Goal: Transaction & Acquisition: Purchase product/service

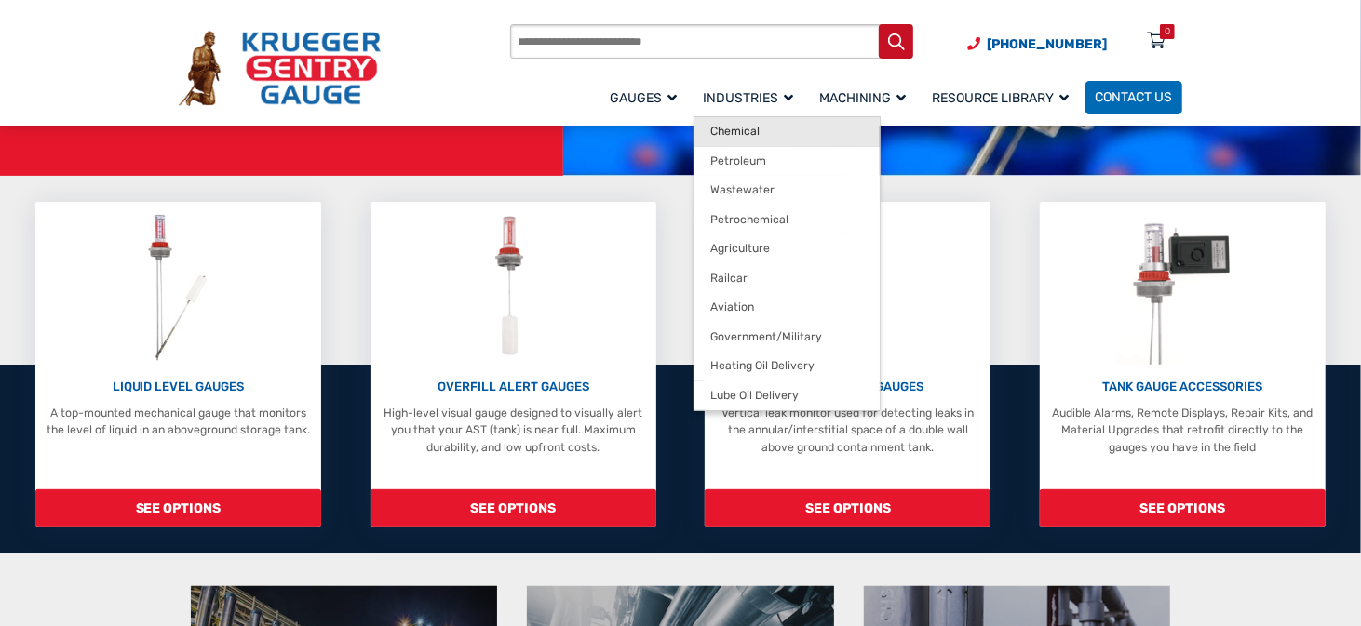
scroll to position [372, 0]
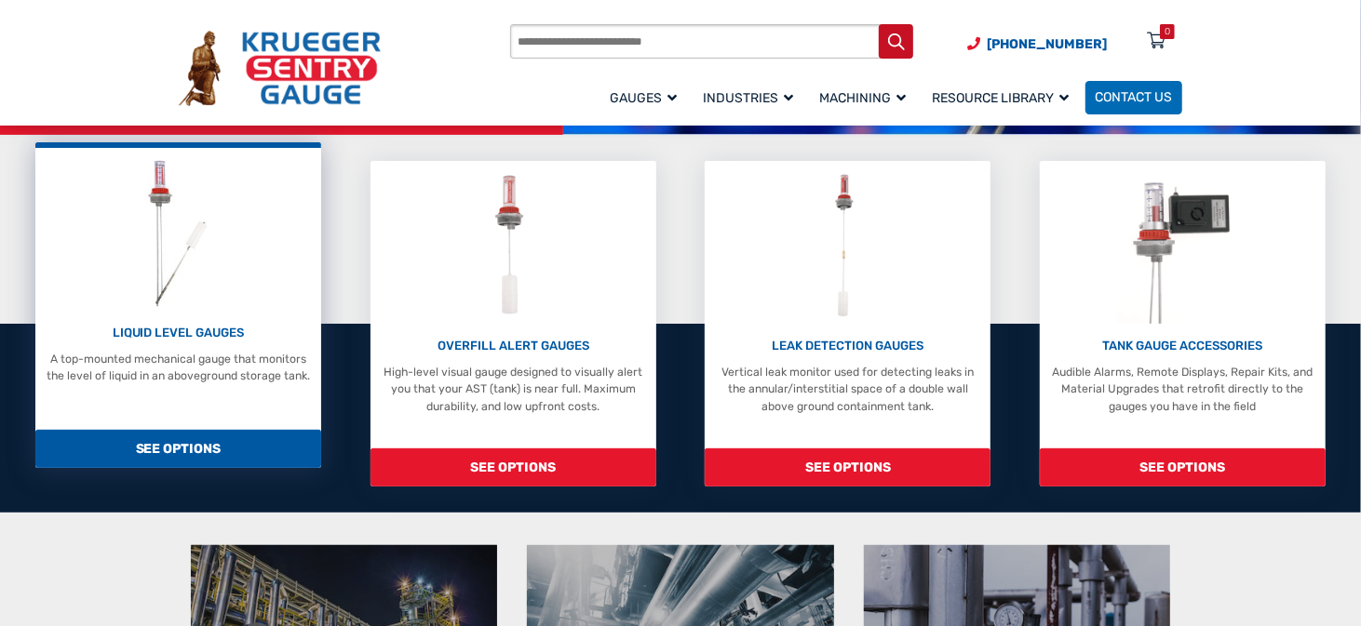
click at [262, 309] on div "LIQUID LEVEL GAUGES A top-mounted mechanical gauge that monitors the level of l…" at bounding box center [179, 269] width 270 height 229
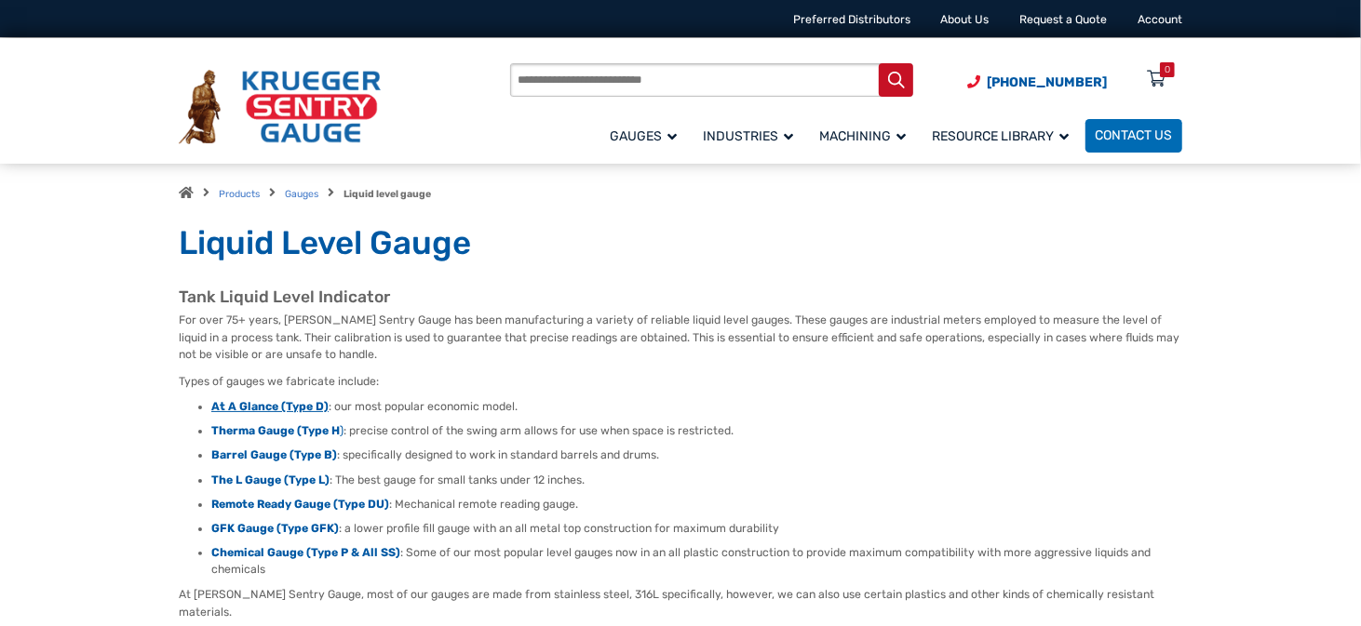
click at [263, 405] on strong "At A Glance (Type D)" at bounding box center [269, 406] width 117 height 13
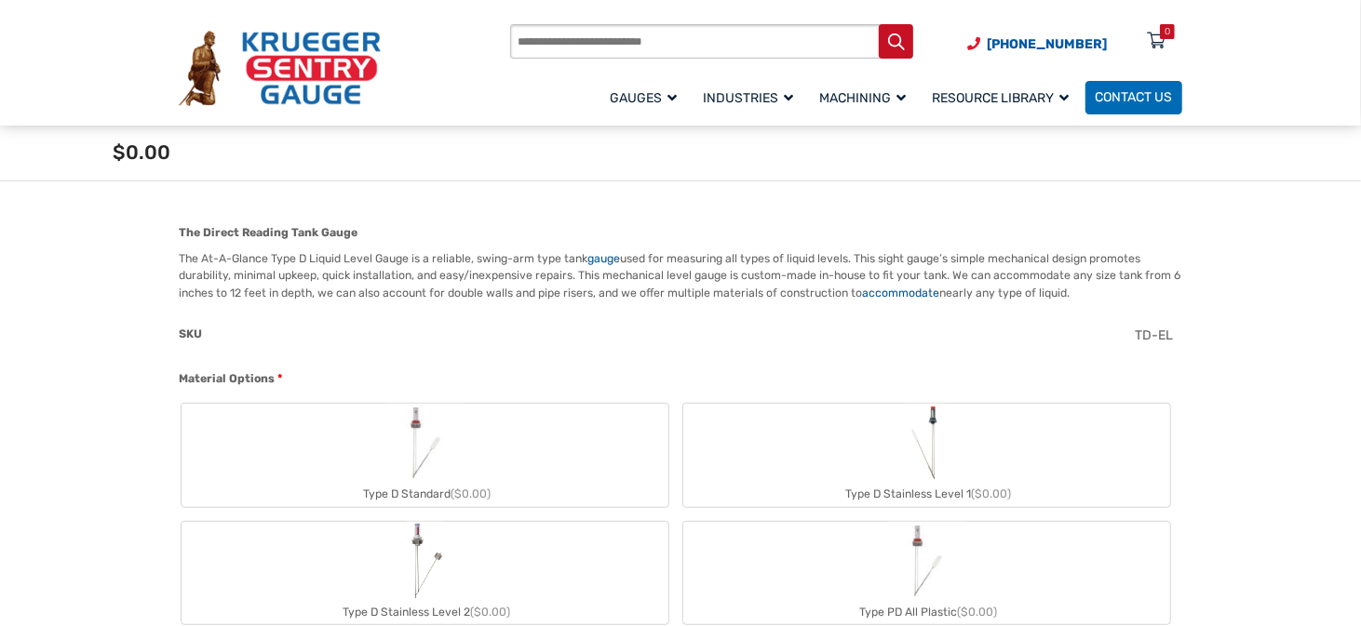
scroll to position [465, 0]
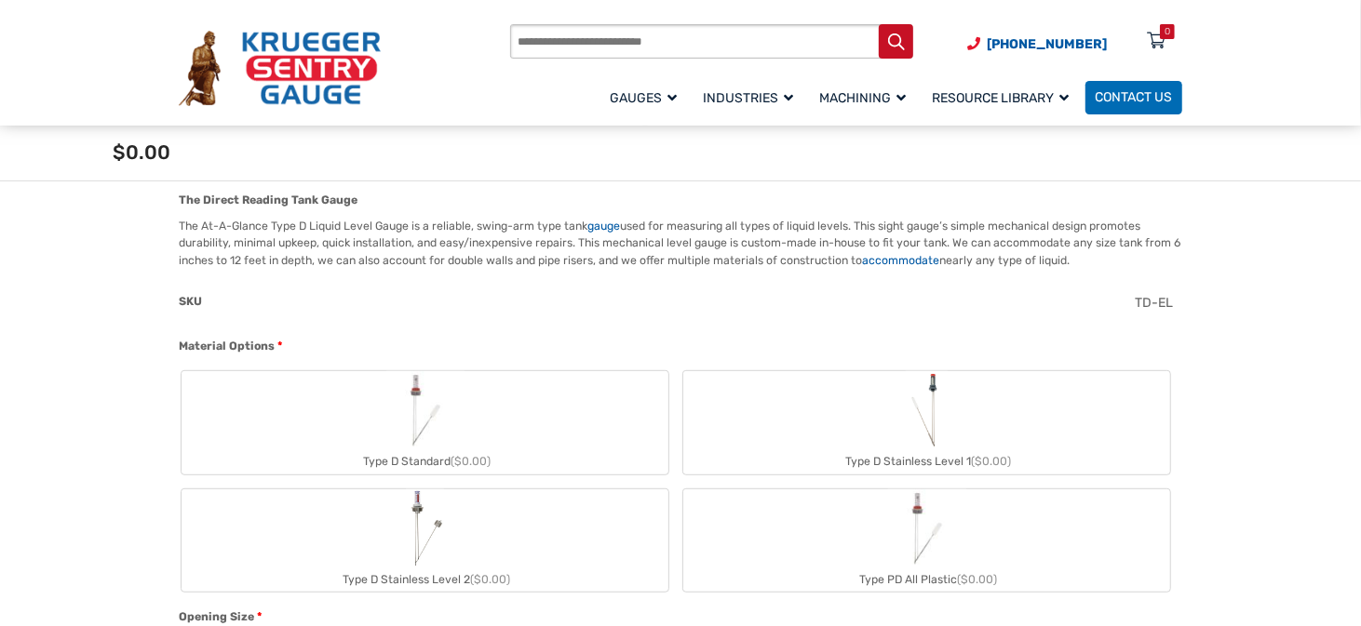
click at [583, 415] on label "Type D Standard ($0.00)" at bounding box center [425, 422] width 487 height 102
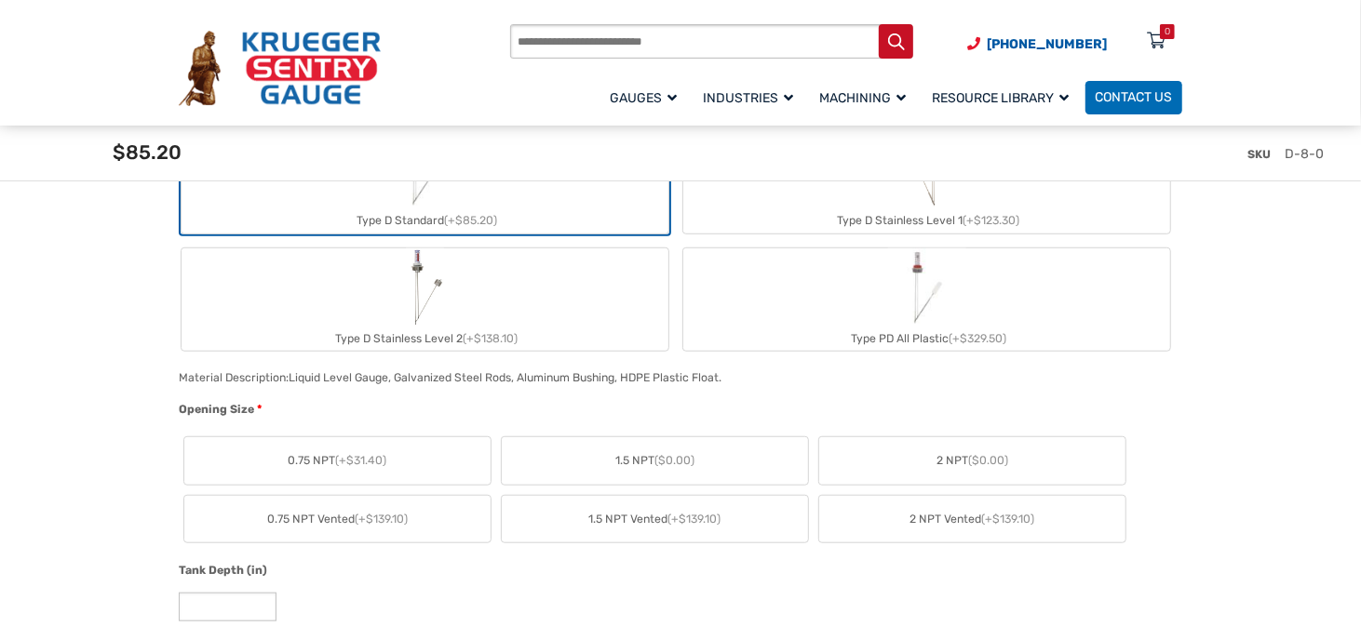
scroll to position [745, 0]
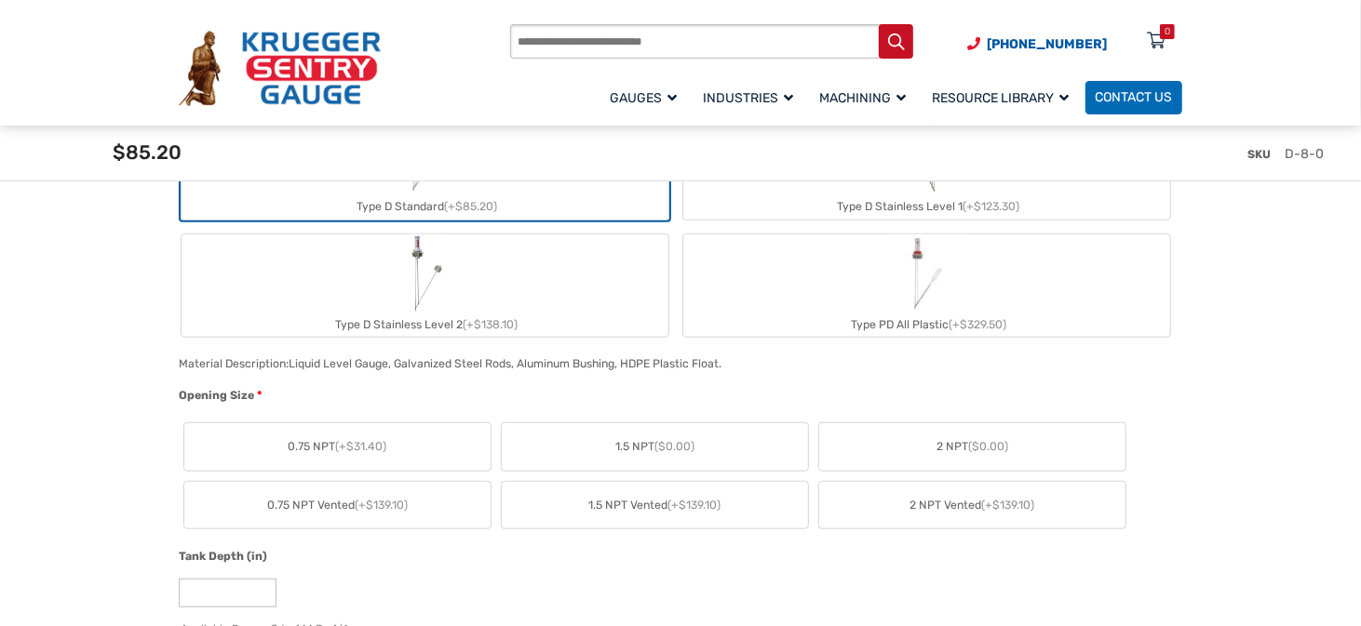
click at [902, 454] on label "2 NPT ($0.00)" at bounding box center [972, 447] width 306 height 47
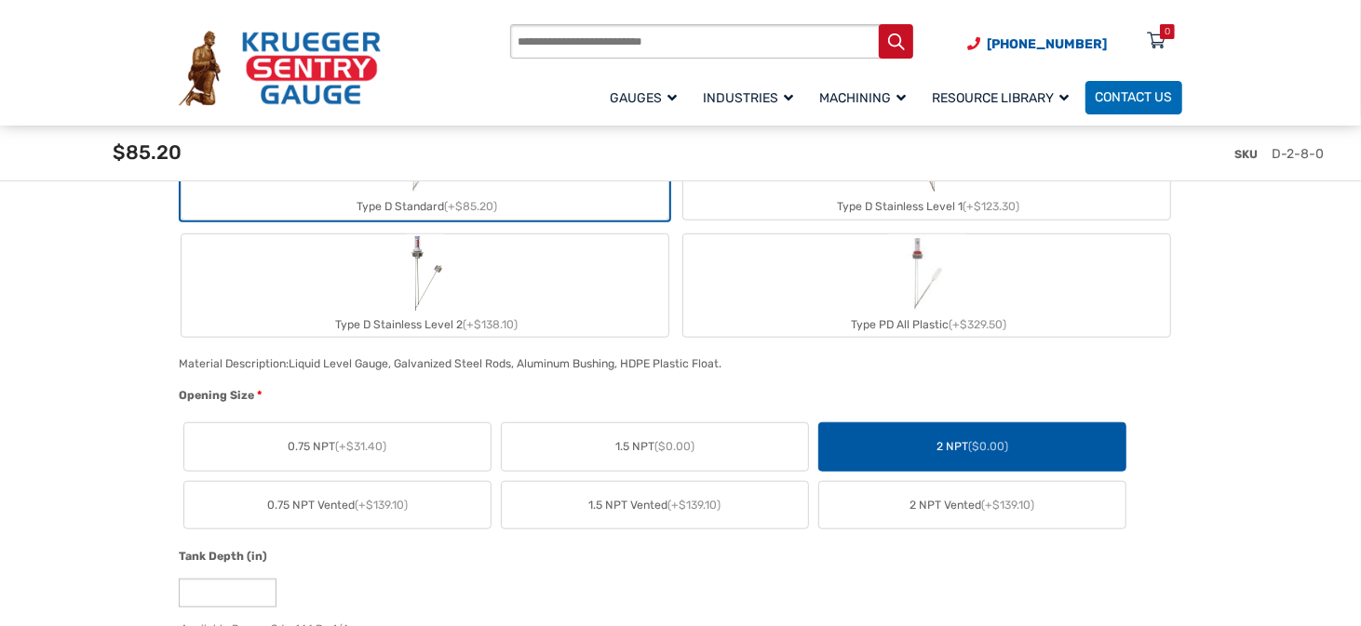
click at [716, 458] on label "1.5 NPT ($0.00)" at bounding box center [655, 447] width 306 height 47
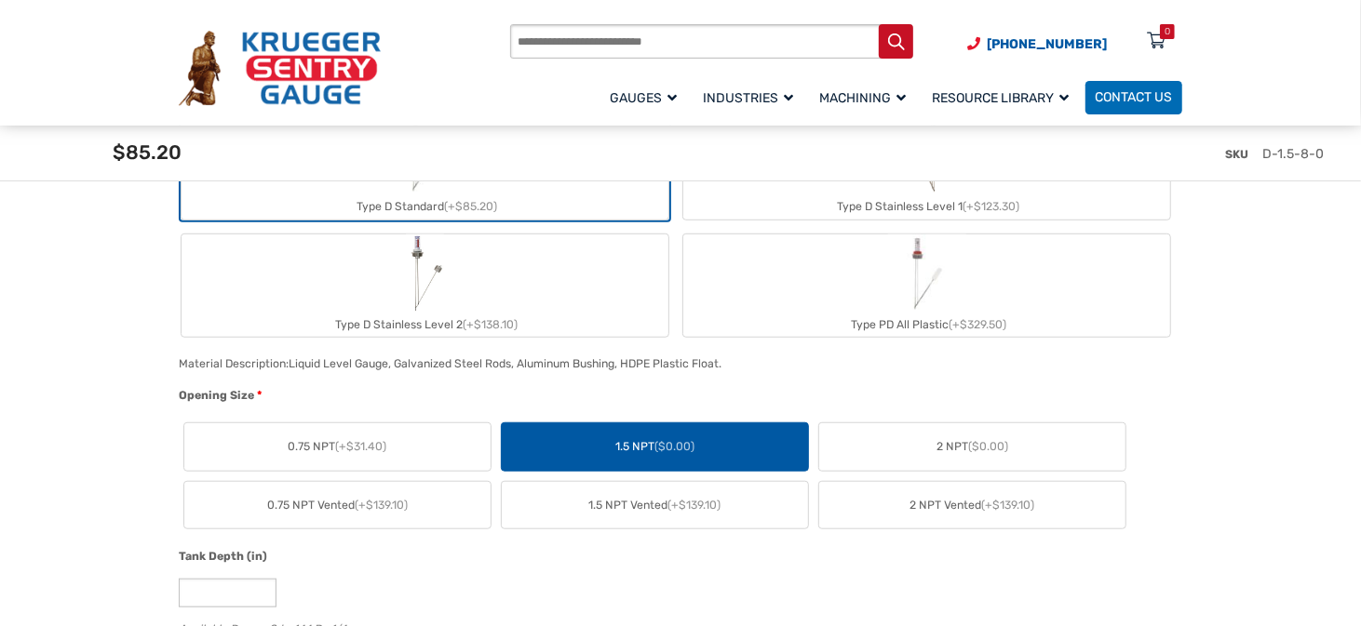
click at [962, 448] on span "2 NPT ($0.00)" at bounding box center [972, 446] width 72 height 17
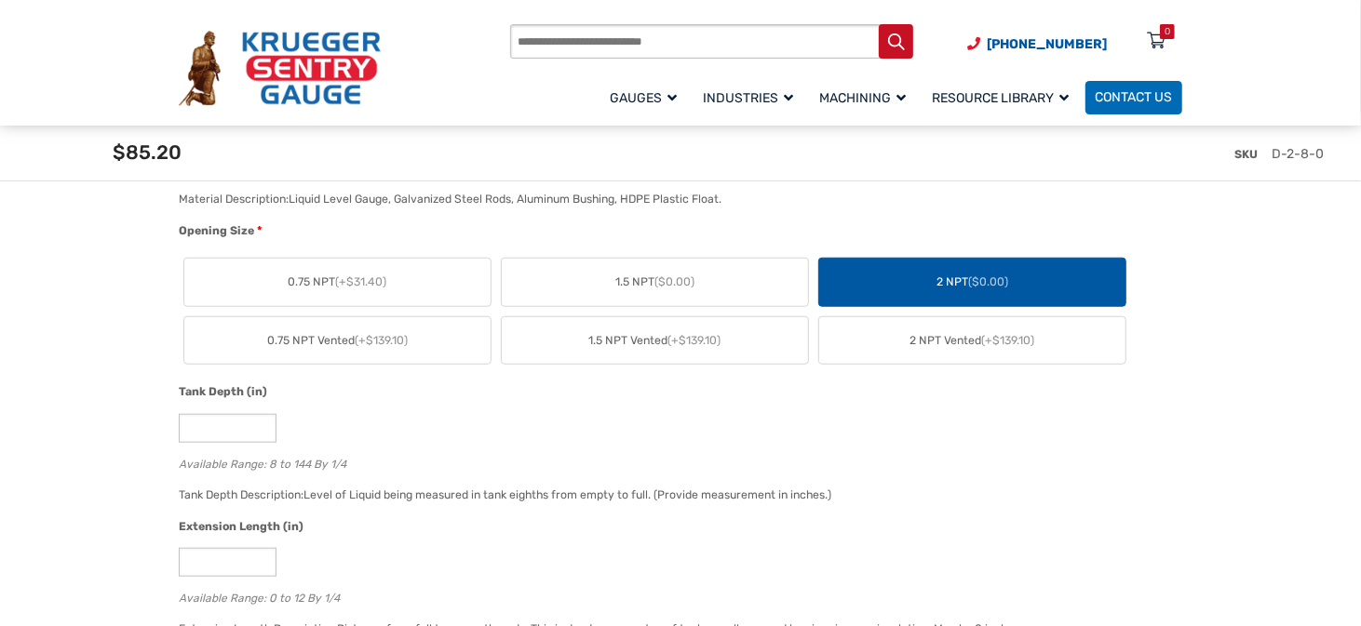
scroll to position [931, 0]
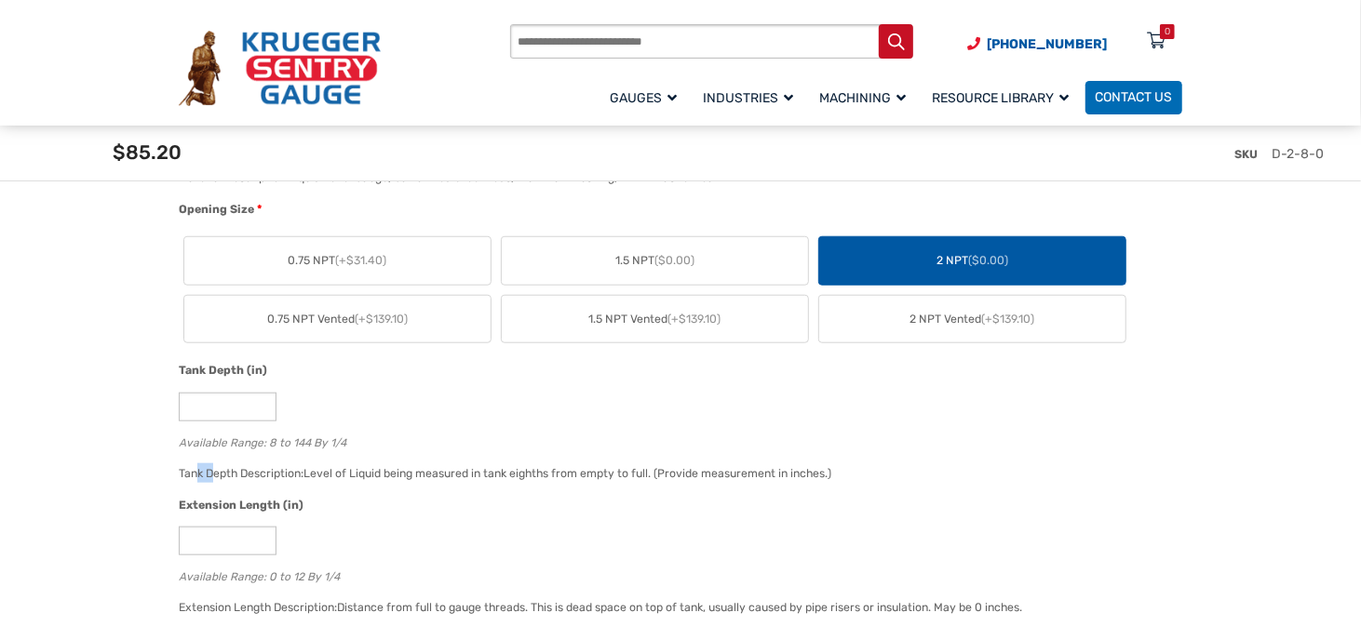
drag, startPoint x: 195, startPoint y: 470, endPoint x: 226, endPoint y: 470, distance: 30.7
click at [224, 470] on span "Tank Depth Description:" at bounding box center [241, 473] width 125 height 13
drag, startPoint x: 220, startPoint y: 408, endPoint x: 155, endPoint y: 408, distance: 65.2
type input "*****"
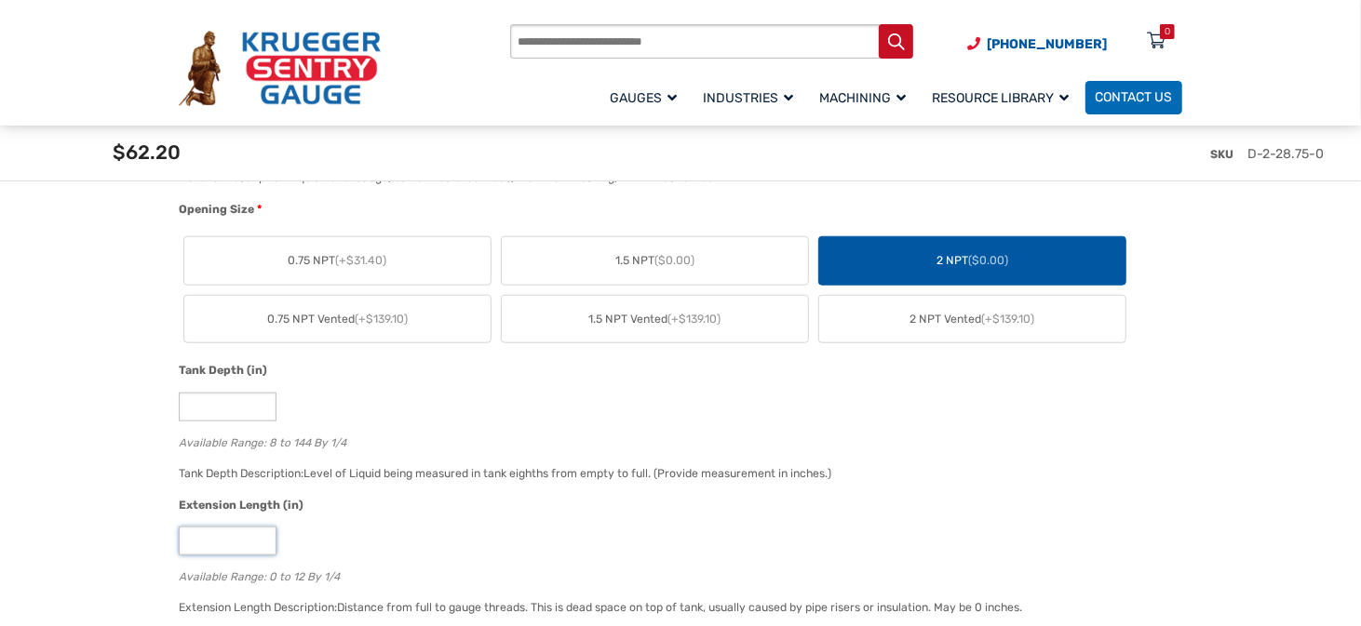
click at [227, 545] on input "*" at bounding box center [228, 541] width 98 height 29
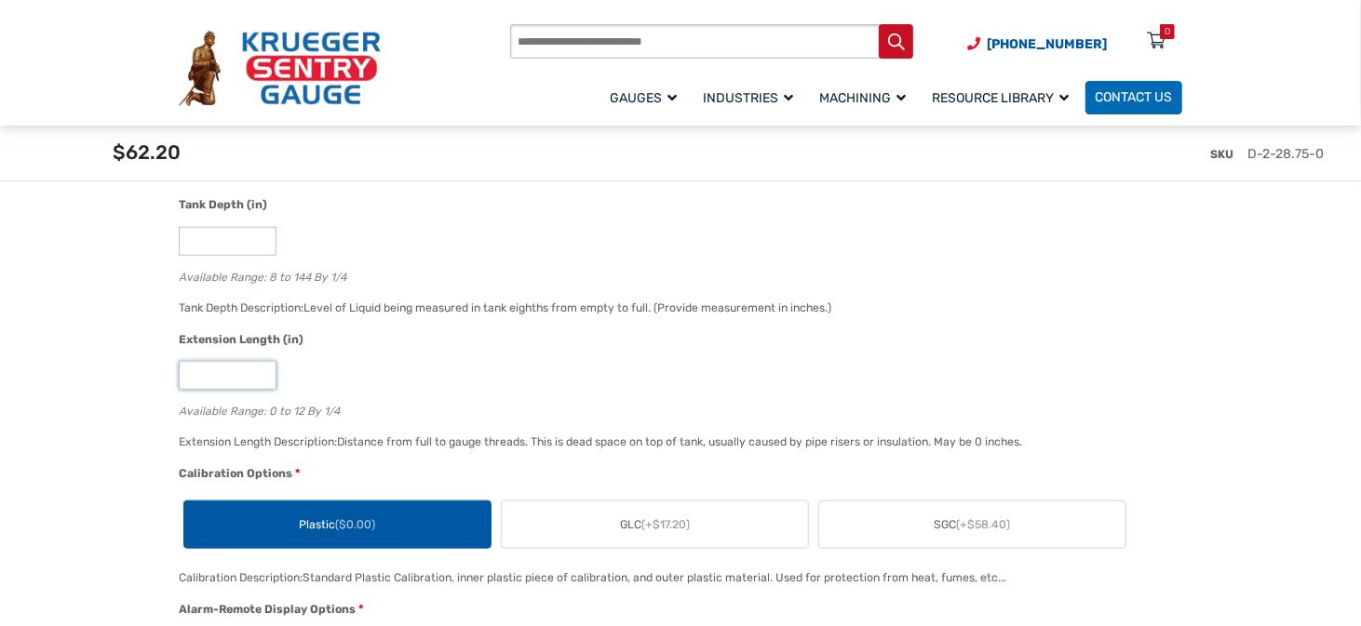
scroll to position [1117, 0]
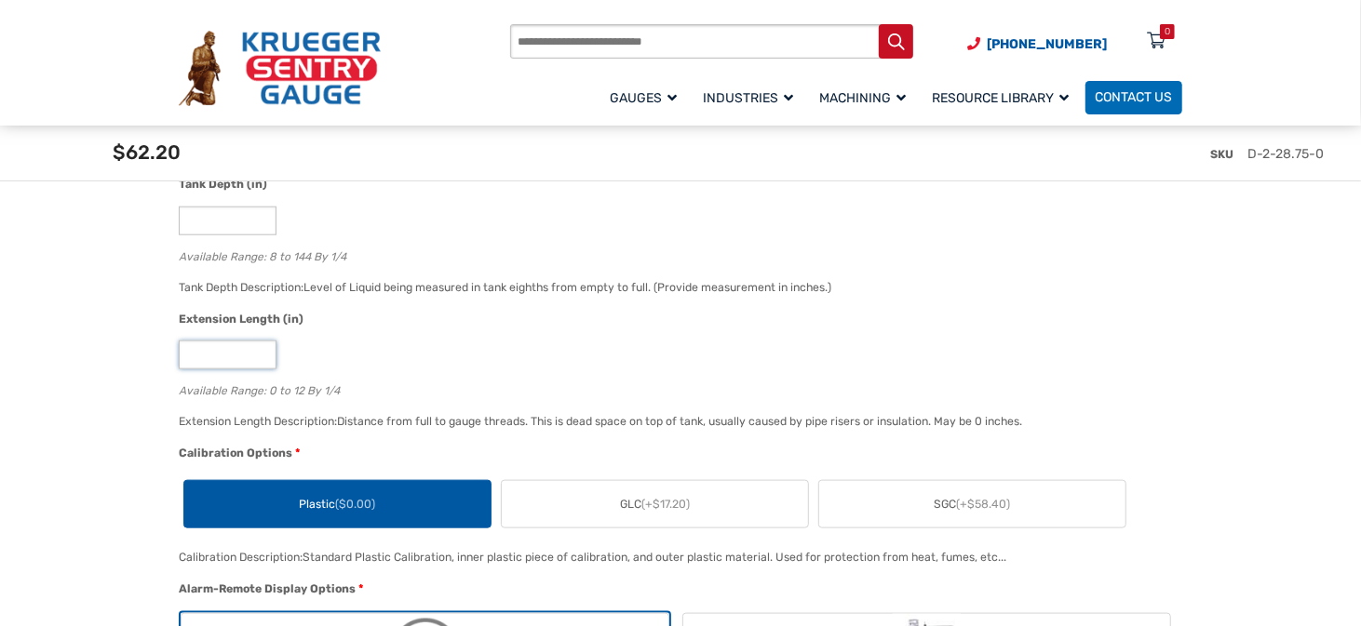
drag, startPoint x: 241, startPoint y: 357, endPoint x: 182, endPoint y: 362, distance: 58.8
click at [182, 362] on input "*" at bounding box center [228, 355] width 98 height 29
type input "***"
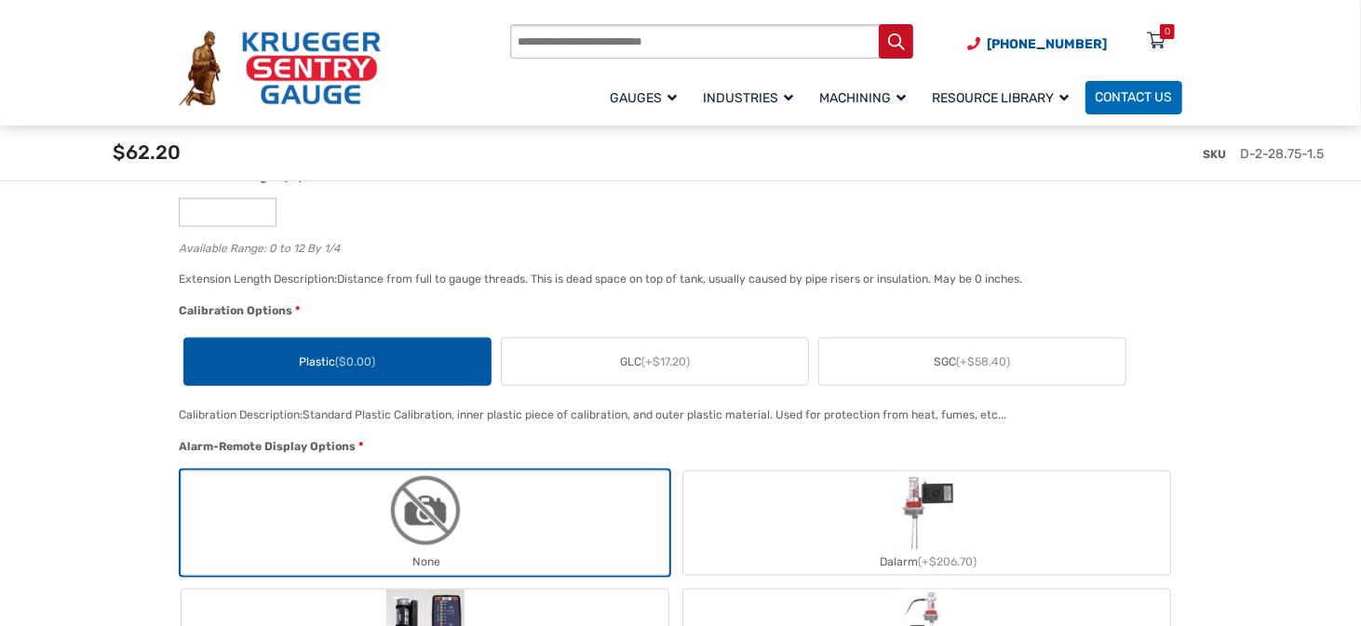
scroll to position [1303, 0]
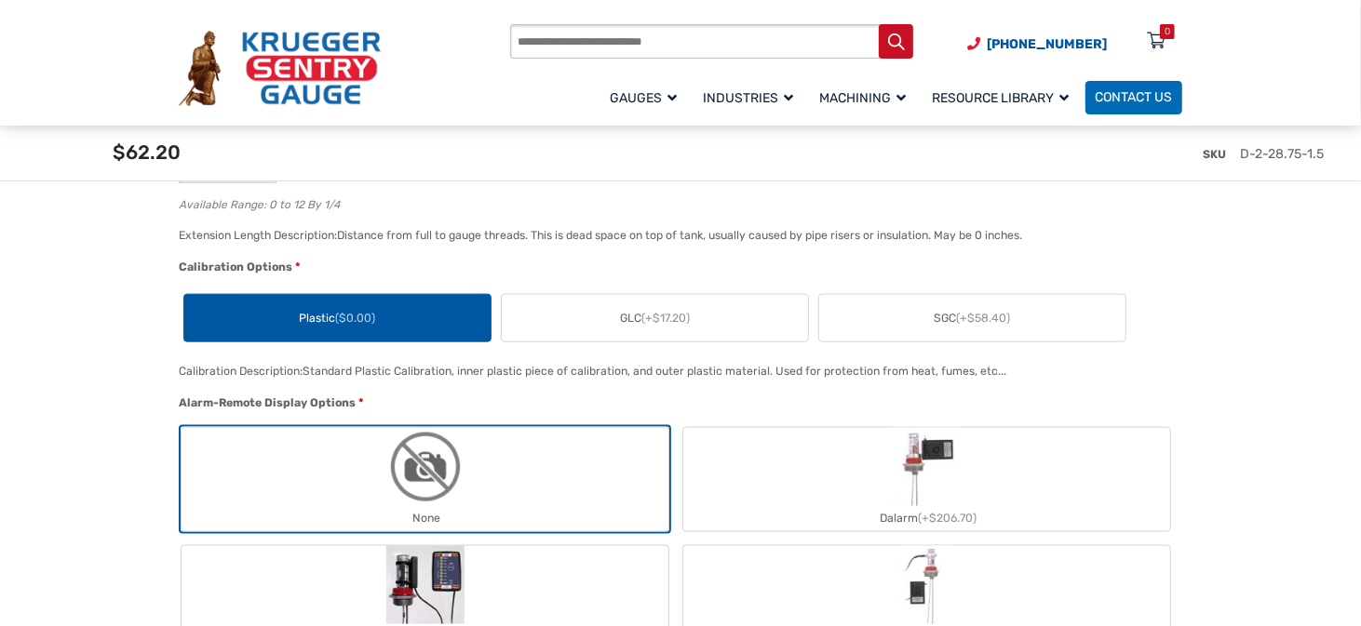
click at [440, 487] on img "None" at bounding box center [425, 467] width 78 height 78
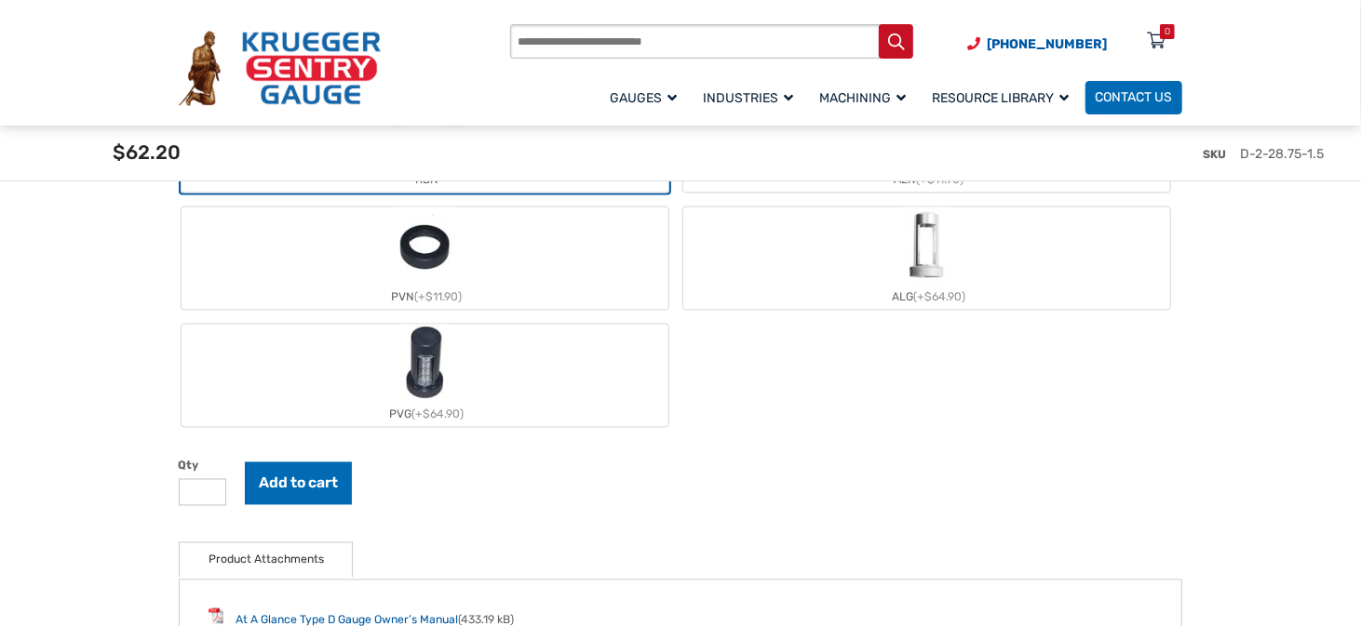
scroll to position [1955, 0]
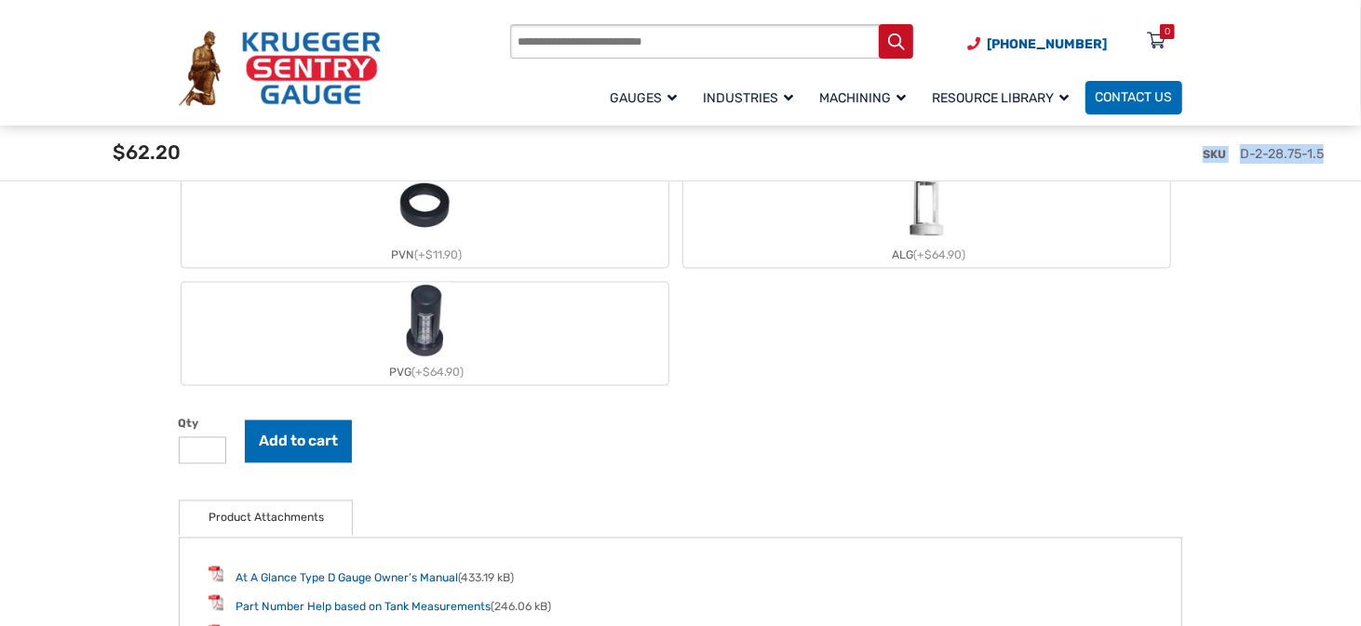
click at [1334, 155] on div "(920) 434-8860 Preferred Distributors About Us Request a Quote Account Products…" at bounding box center [680, 501] width 1361 height 4912
click at [1333, 151] on div "SKU D-2-28.75-1.5" at bounding box center [755, 161] width 1163 height 70
drag, startPoint x: 1330, startPoint y: 155, endPoint x: 1237, endPoint y: 157, distance: 93.1
click at [1237, 157] on div "SKU D-2-28.75-1.5" at bounding box center [755, 161] width 1163 height 70
copy span "D-2-28.75-1.5"
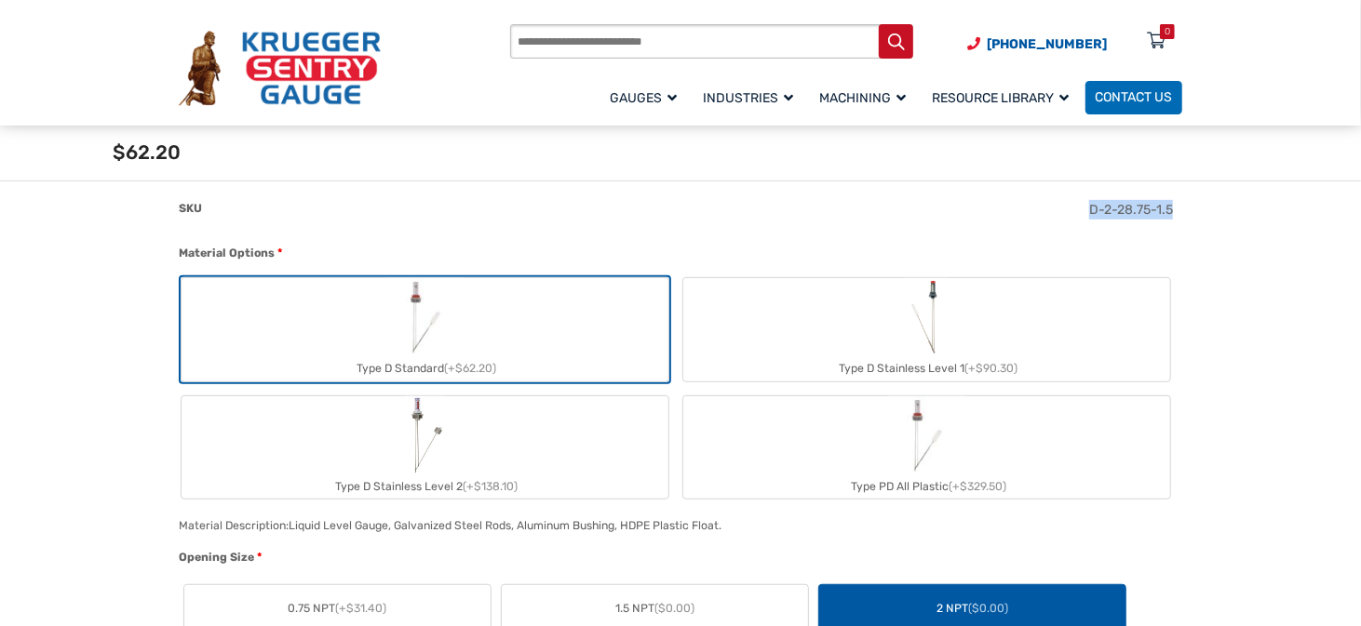
scroll to position [0, 0]
